Goal: Communication & Community: Participate in discussion

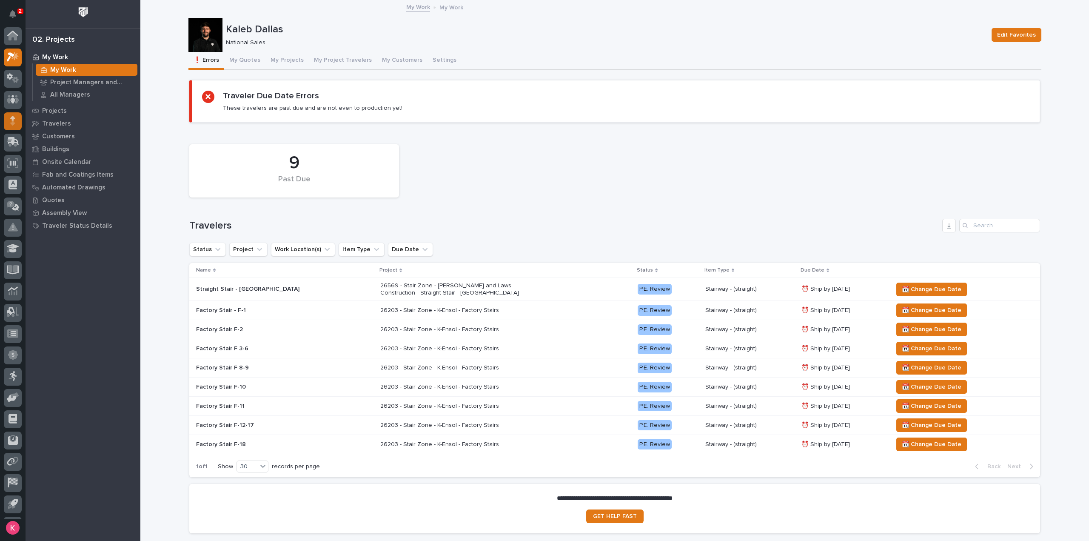
scroll to position [19, 0]
drag, startPoint x: 18, startPoint y: 86, endPoint x: 28, endPoint y: 94, distance: 13.1
click at [22, 91] on div at bounding box center [13, 272] width 26 height 491
click at [2, 77] on div at bounding box center [13, 272] width 26 height 491
click at [6, 79] on div at bounding box center [13, 81] width 18 height 18
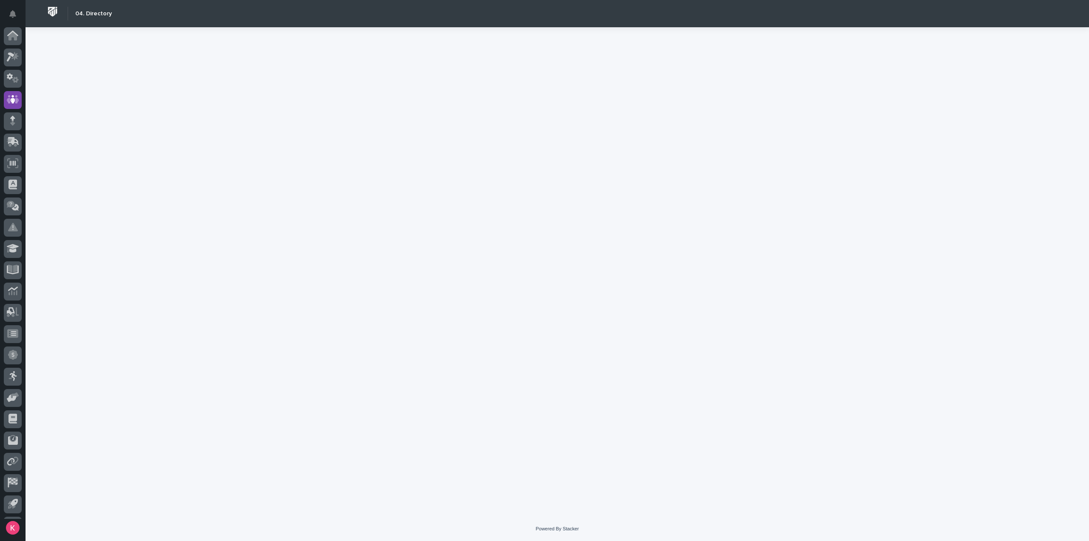
scroll to position [19, 0]
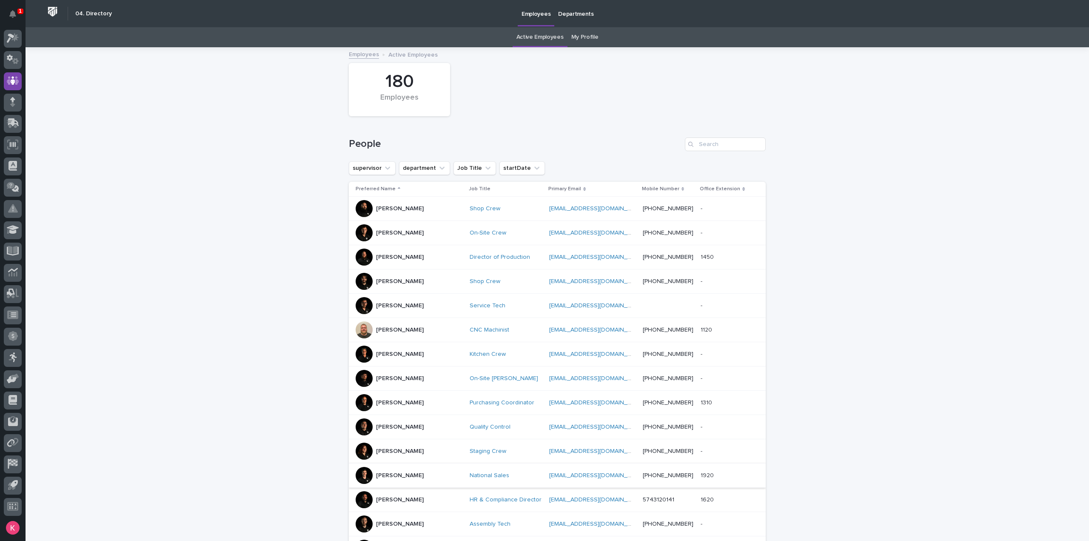
scroll to position [234, 0]
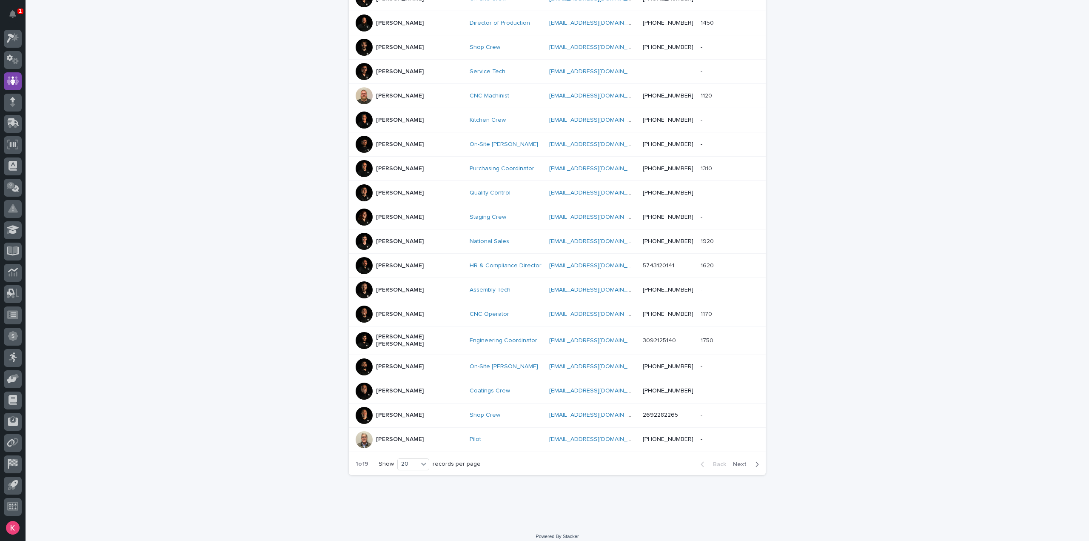
click at [740, 461] on span "Next" at bounding box center [742, 464] width 19 height 6
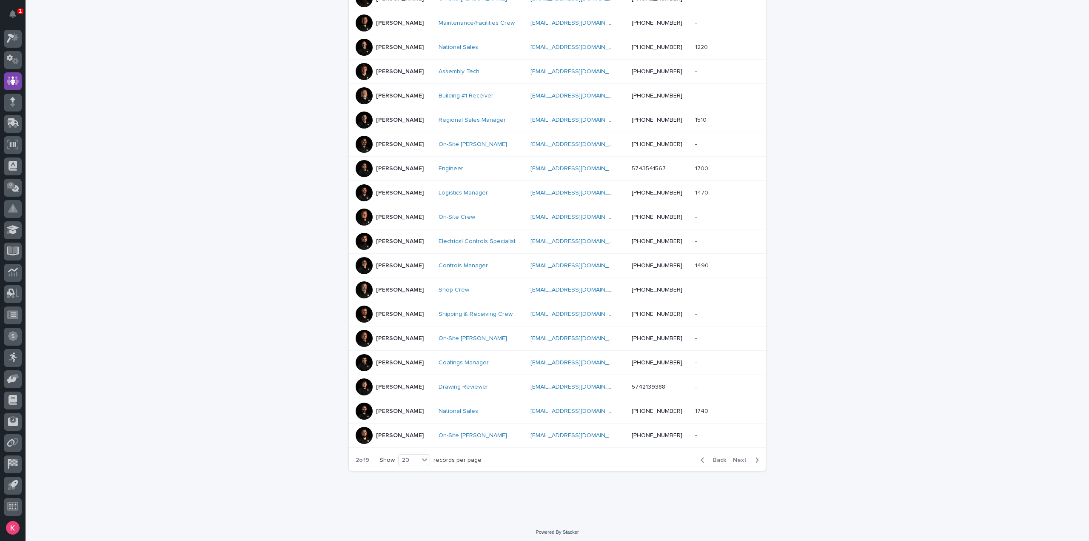
click at [435, 367] on td "Christopher Palazzolo" at bounding box center [392, 362] width 86 height 24
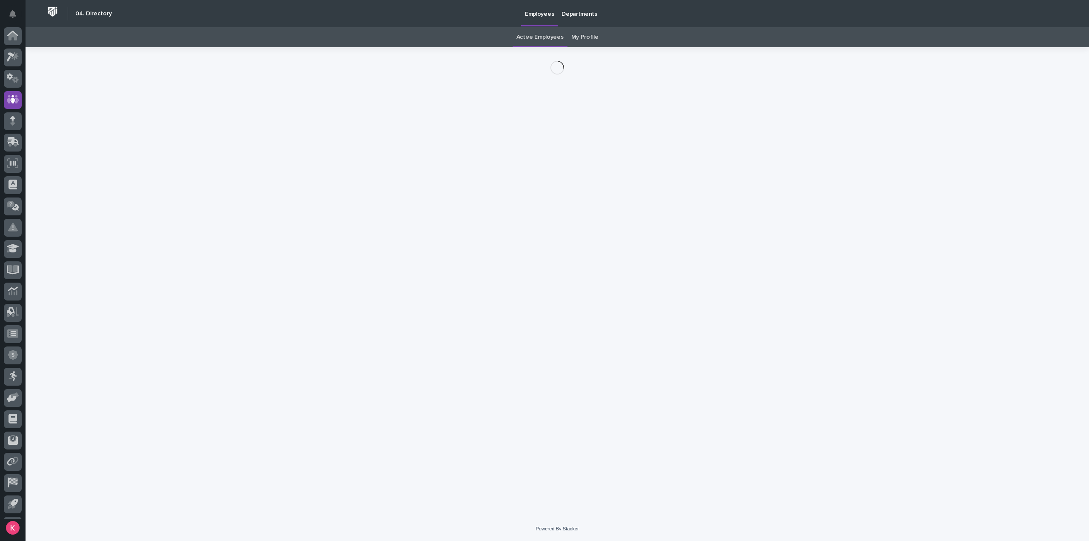
scroll to position [19, 0]
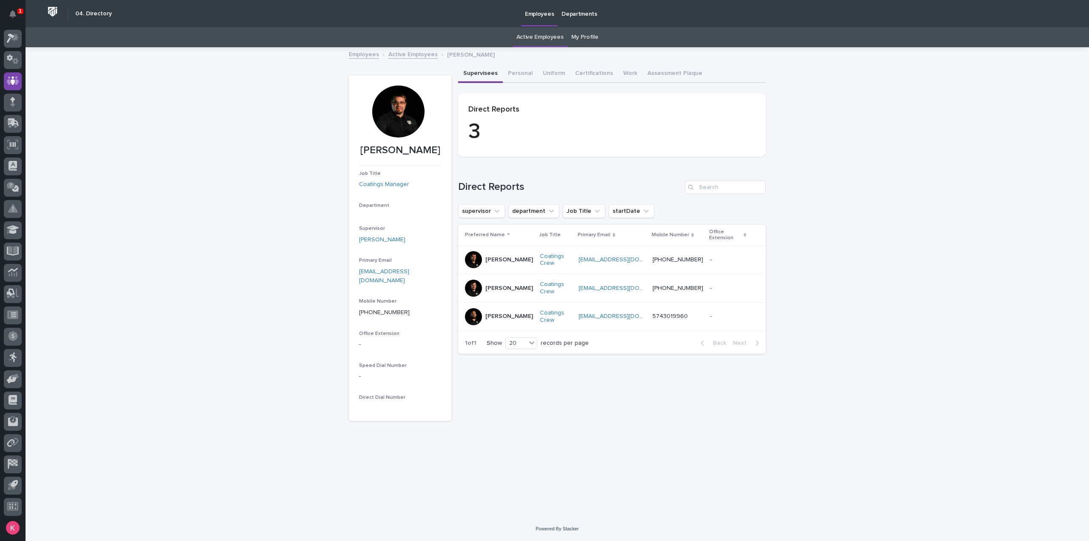
click at [400, 116] on div at bounding box center [398, 111] width 52 height 52
click at [401, 114] on div at bounding box center [398, 111] width 52 height 52
click at [13, 37] on icon at bounding box center [11, 38] width 8 height 9
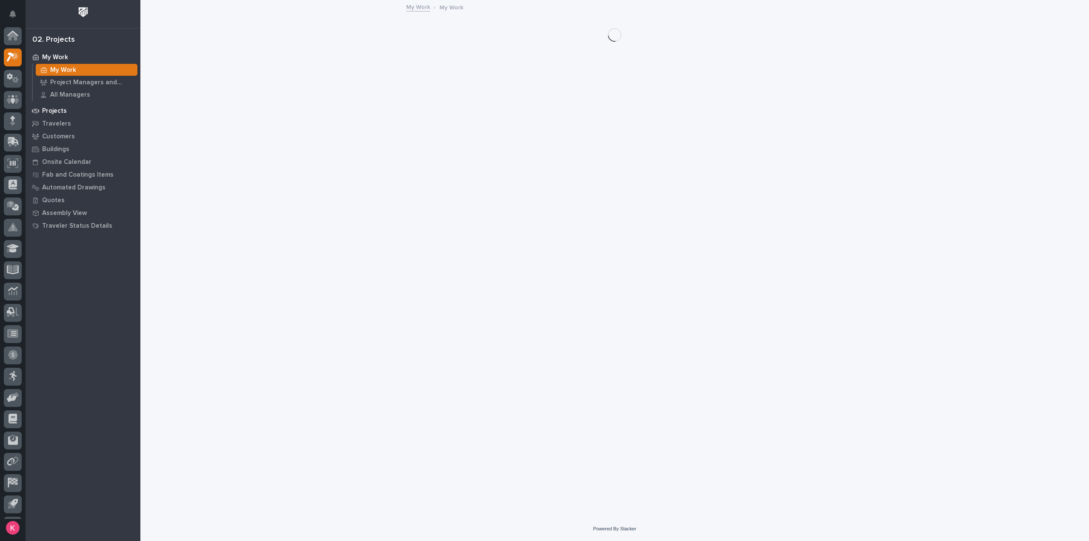
scroll to position [19, 0]
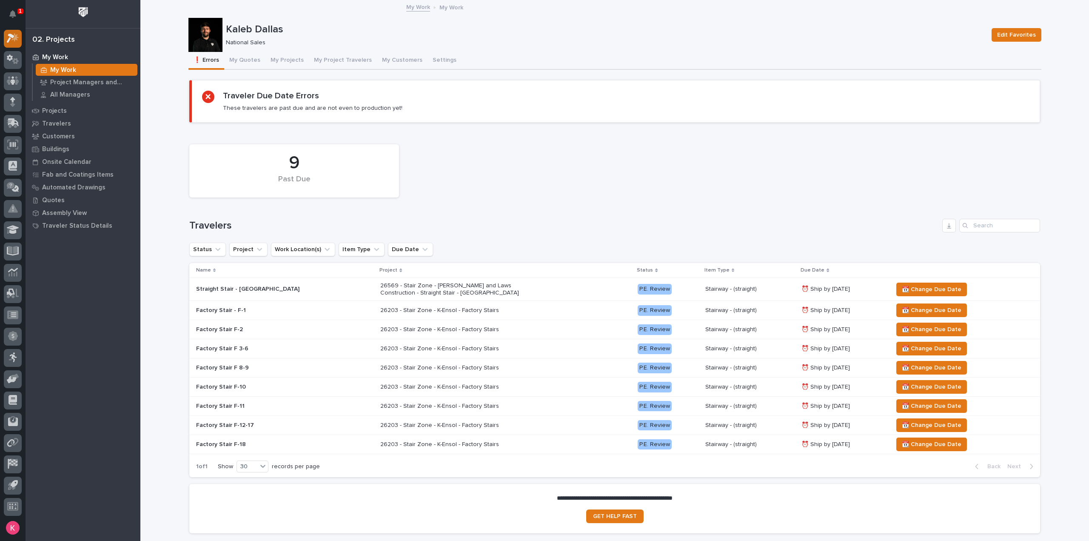
click at [6, 30] on link at bounding box center [13, 39] width 18 height 18
click at [13, 37] on icon at bounding box center [11, 38] width 8 height 9
click at [60, 68] on p "My Work" at bounding box center [63, 70] width 26 height 8
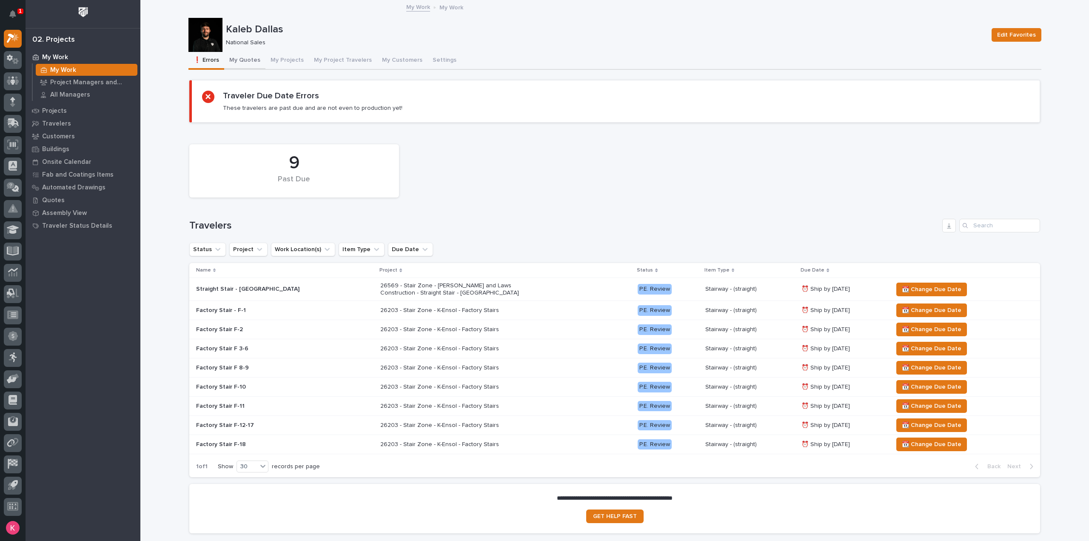
click at [220, 60] on button "❗ Errors" at bounding box center [206, 61] width 36 height 18
click at [235, 60] on button "My Quotes" at bounding box center [244, 61] width 41 height 18
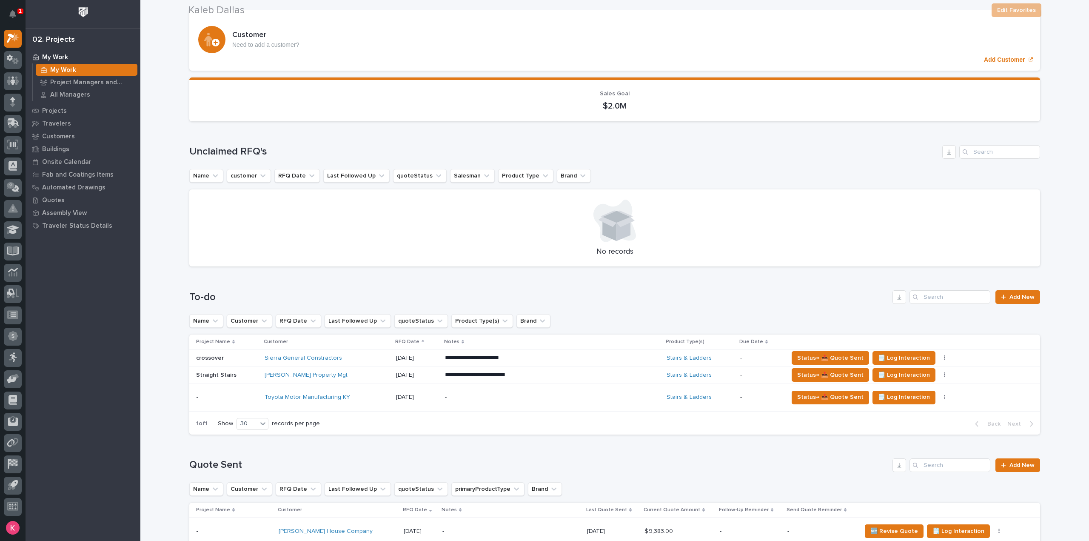
scroll to position [85, 0]
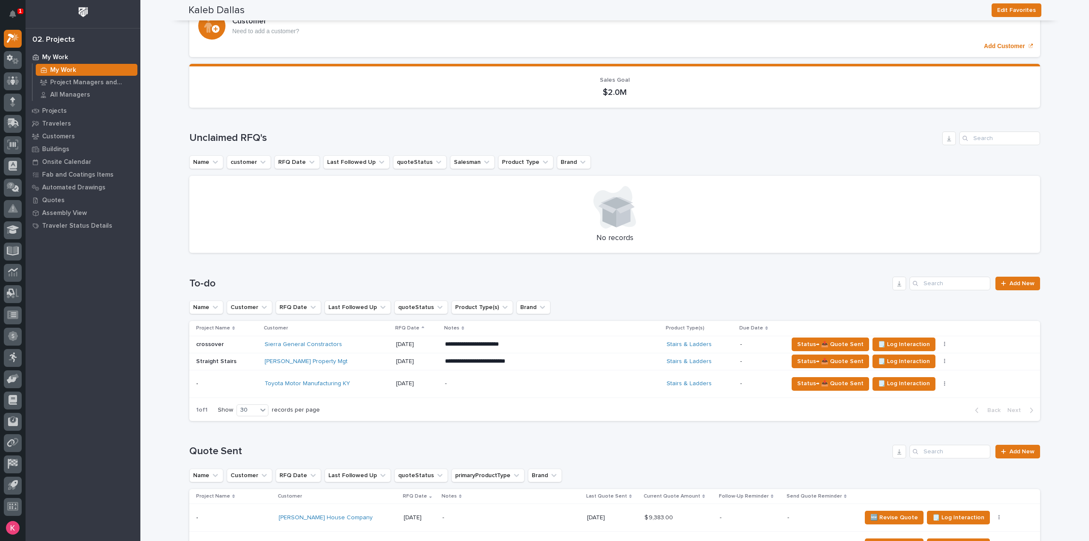
click at [368, 393] on td "Toyota Motor Manufacturing KY" at bounding box center [326, 384] width 131 height 28
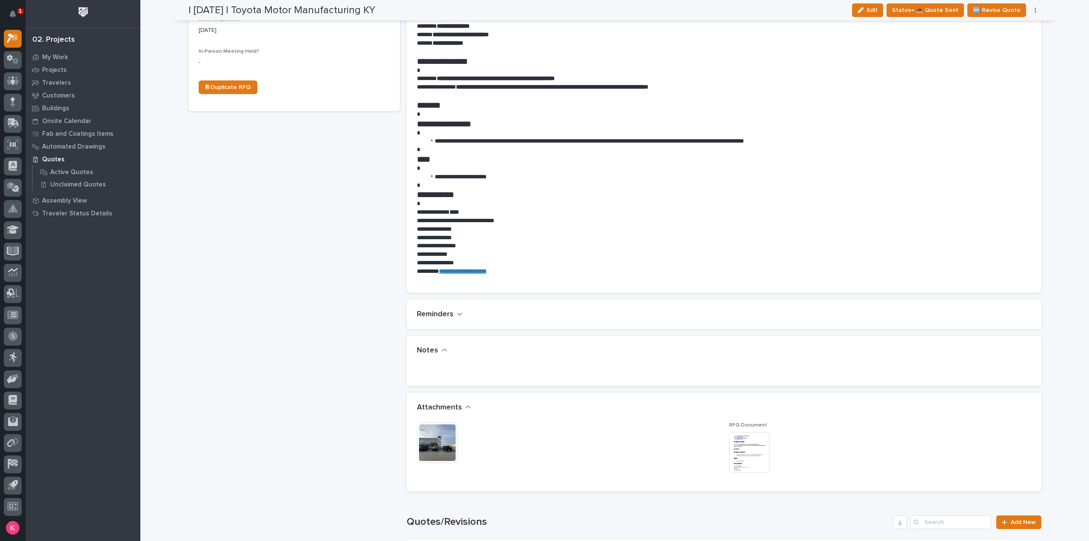
scroll to position [425, 0]
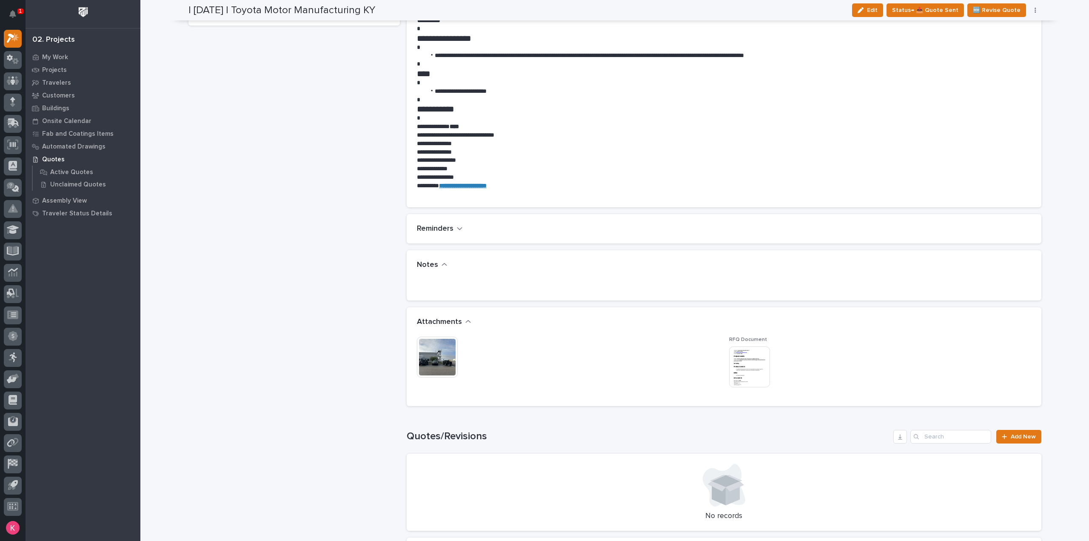
click at [427, 348] on img at bounding box center [437, 356] width 41 height 41
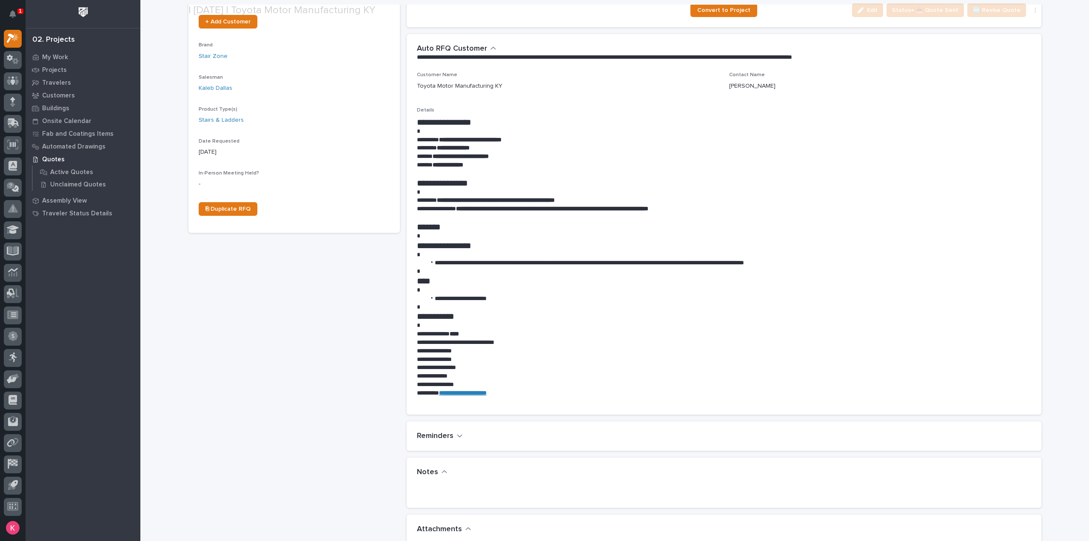
scroll to position [298, 0]
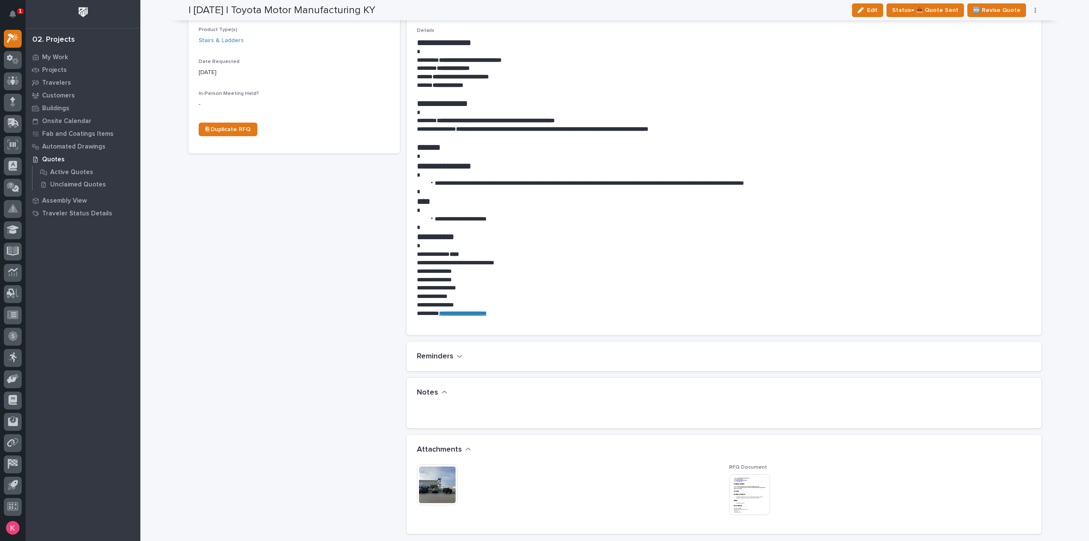
click at [430, 484] on img at bounding box center [437, 484] width 41 height 41
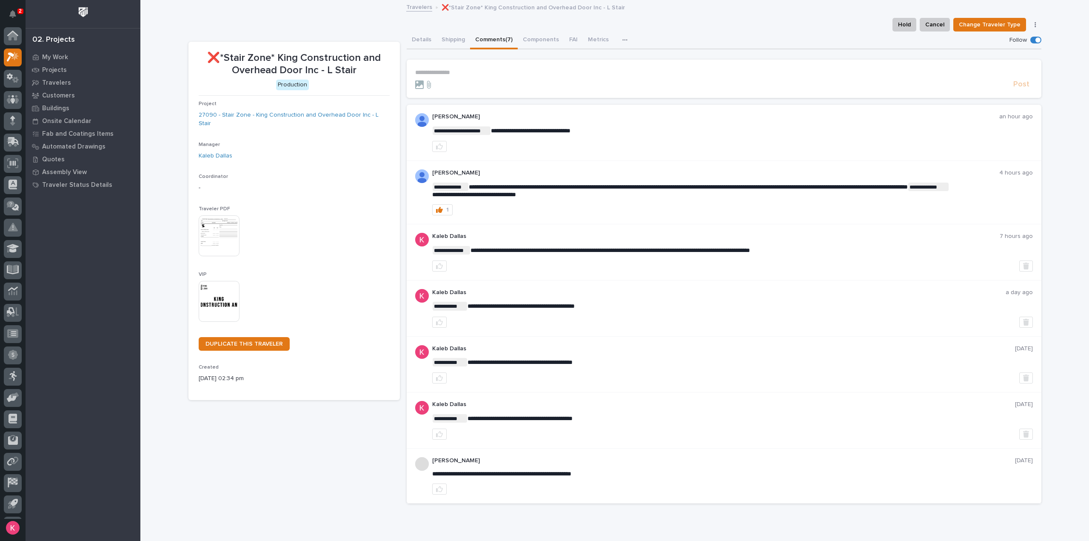
scroll to position [19, 0]
click at [441, 145] on button "button" at bounding box center [439, 146] width 14 height 11
click at [462, 65] on section "**********" at bounding box center [724, 79] width 635 height 38
click at [478, 73] on p "**********" at bounding box center [724, 72] width 618 height 7
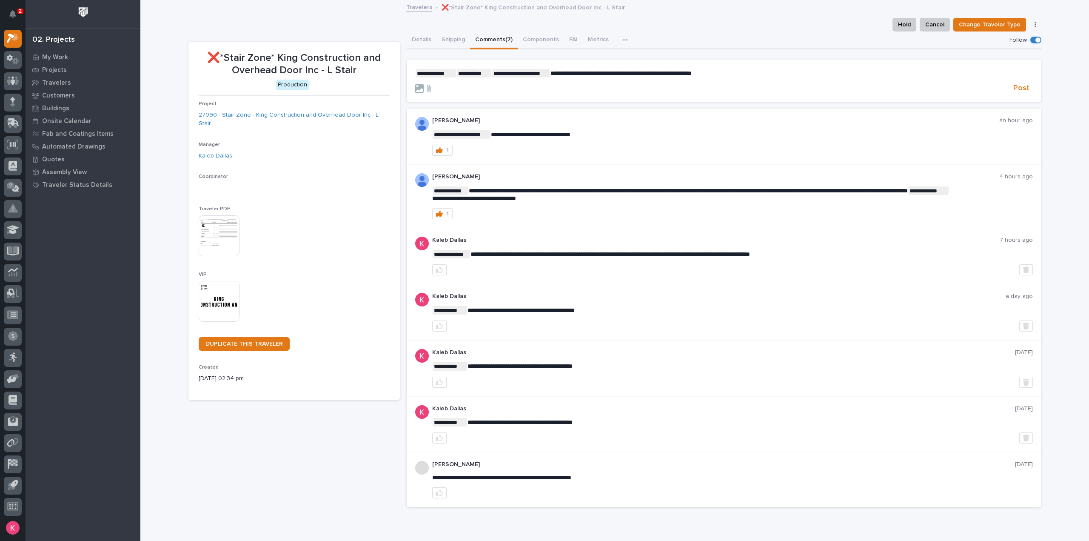
drag, startPoint x: 1028, startPoint y: 88, endPoint x: 1020, endPoint y: 93, distance: 9.2
click at [1027, 88] on button "Post" at bounding box center [1021, 88] width 23 height 10
